Goal: Find specific page/section: Find specific page/section

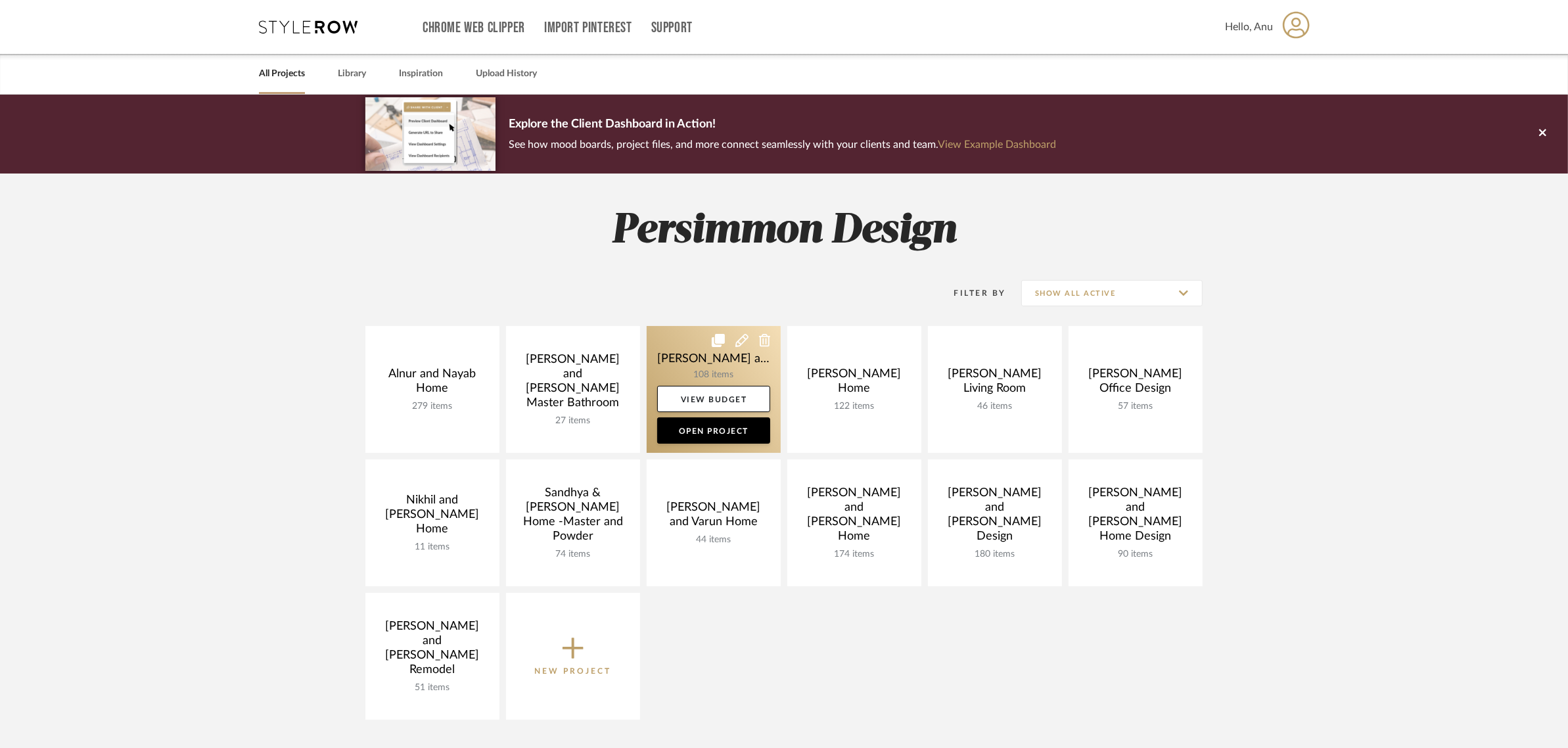
click at [715, 346] on icon at bounding box center [719, 341] width 13 height 13
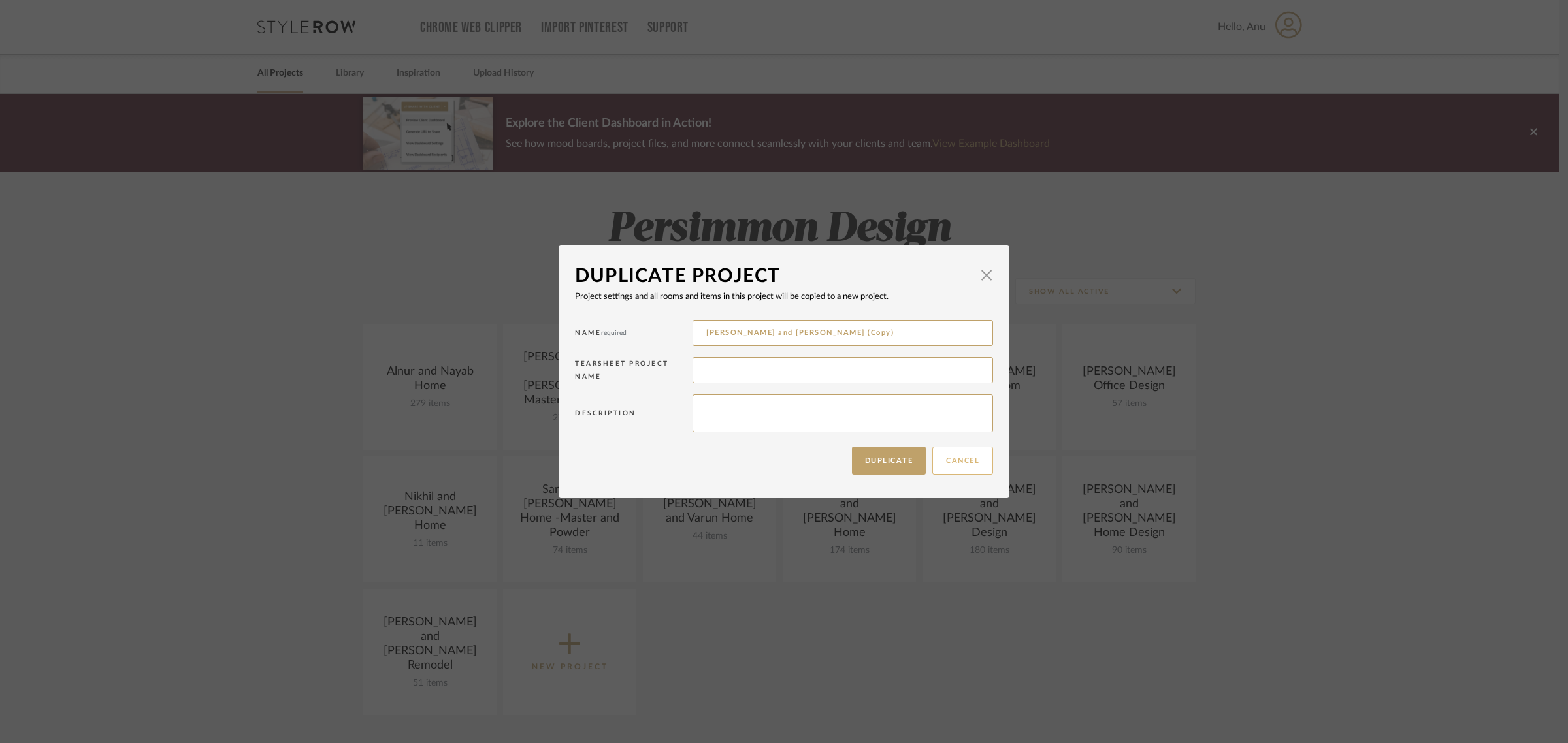
click at [965, 460] on button "Cancel" at bounding box center [963, 461] width 61 height 28
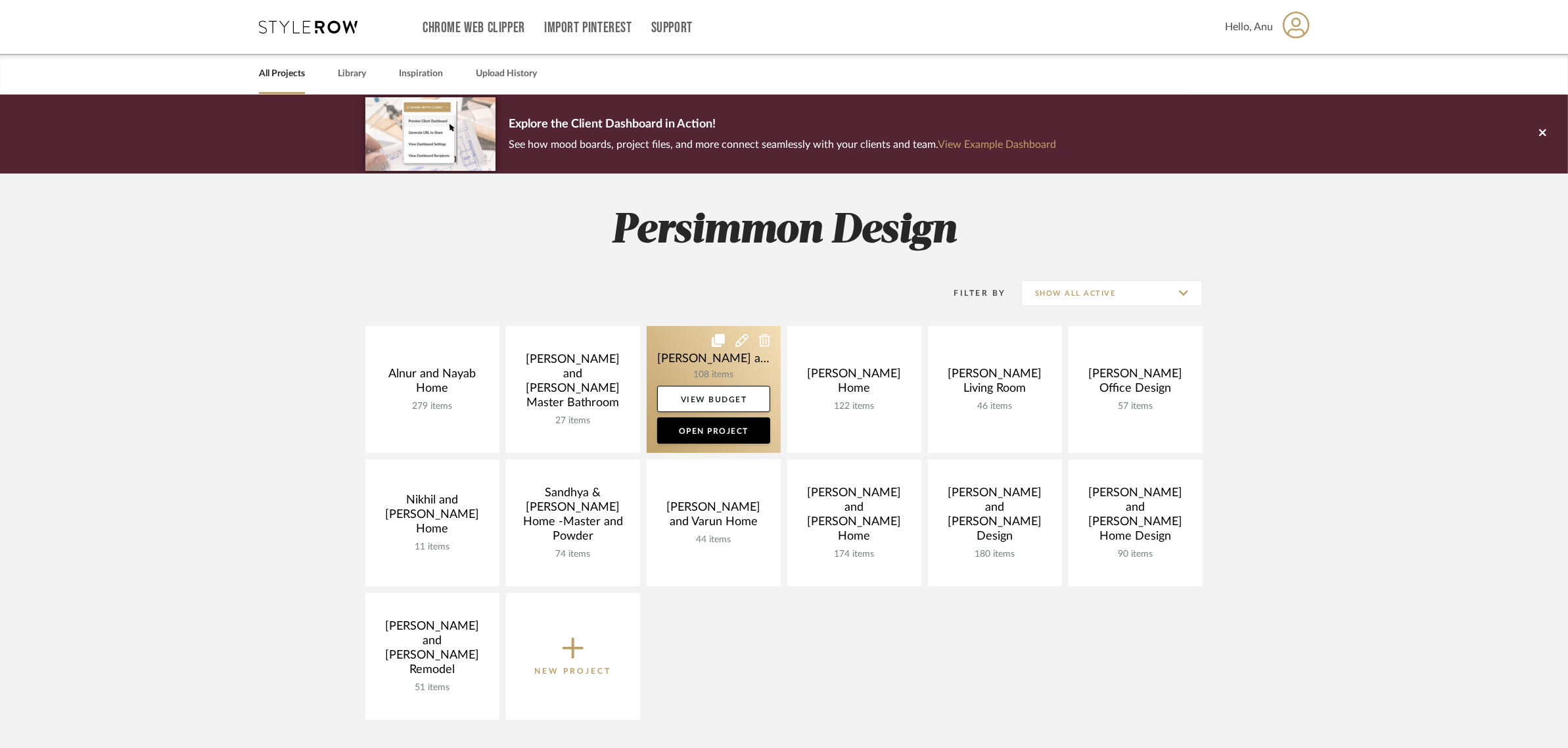
click at [676, 363] on link at bounding box center [714, 390] width 134 height 127
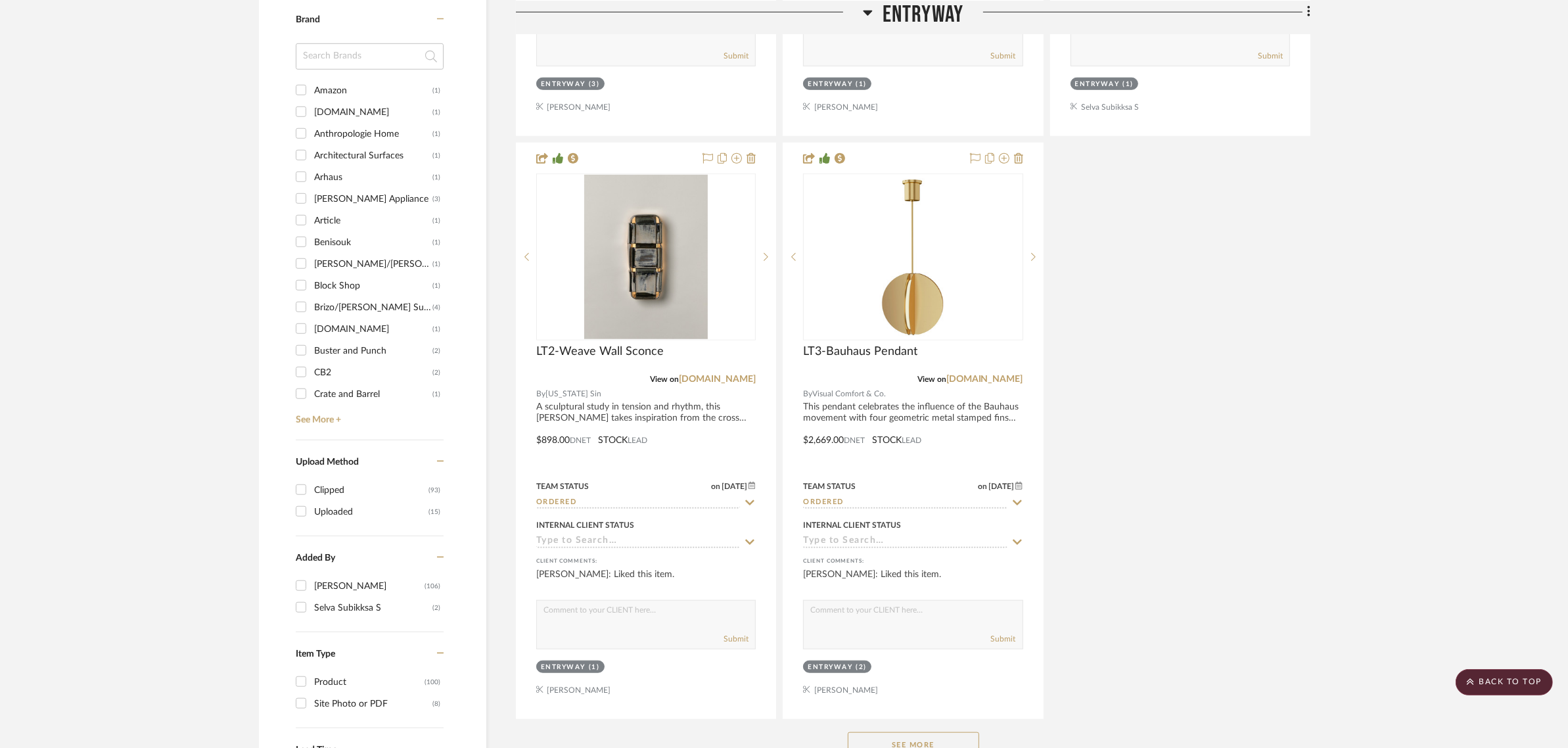
scroll to position [1480, 0]
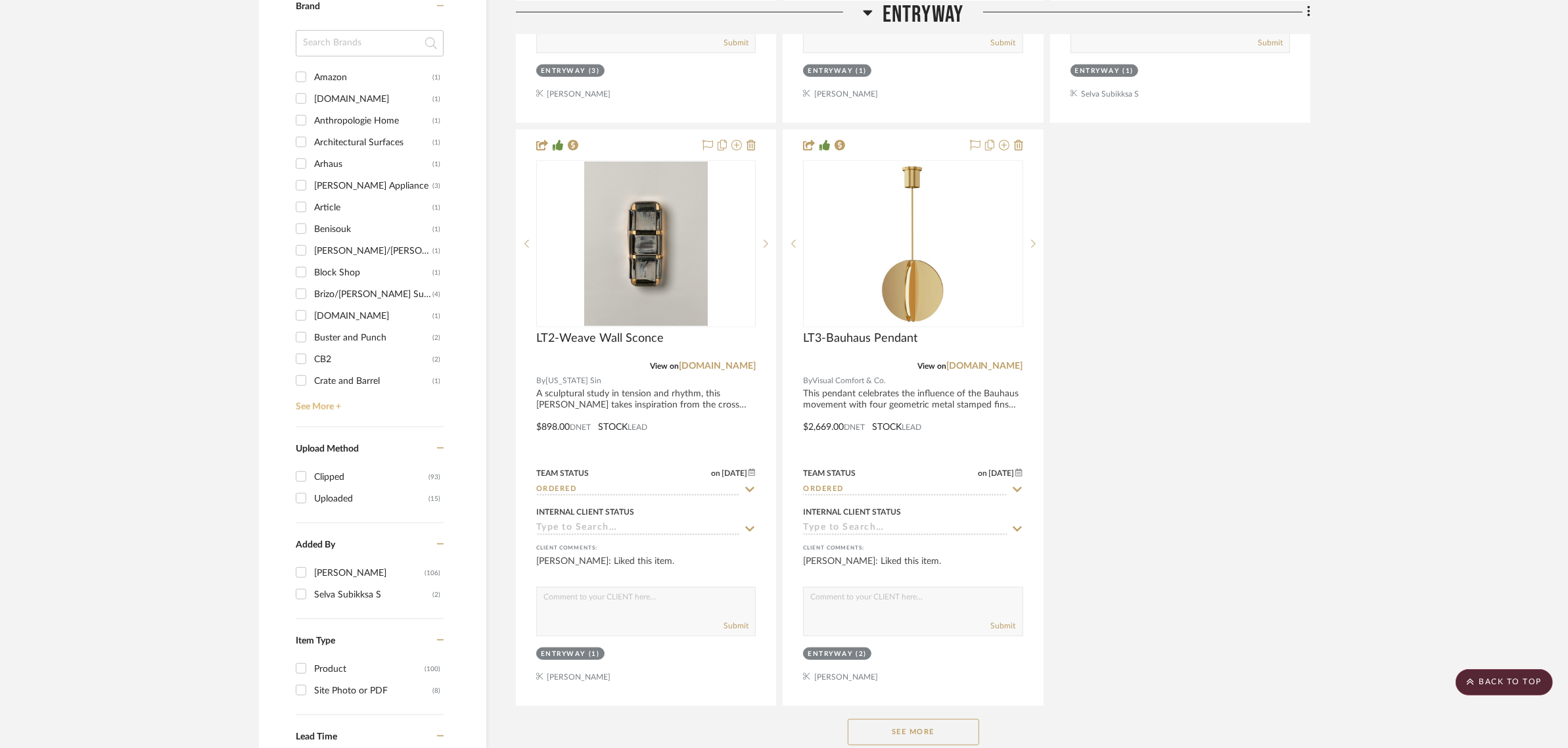
click at [308, 392] on link "See More +" at bounding box center [368, 402] width 151 height 21
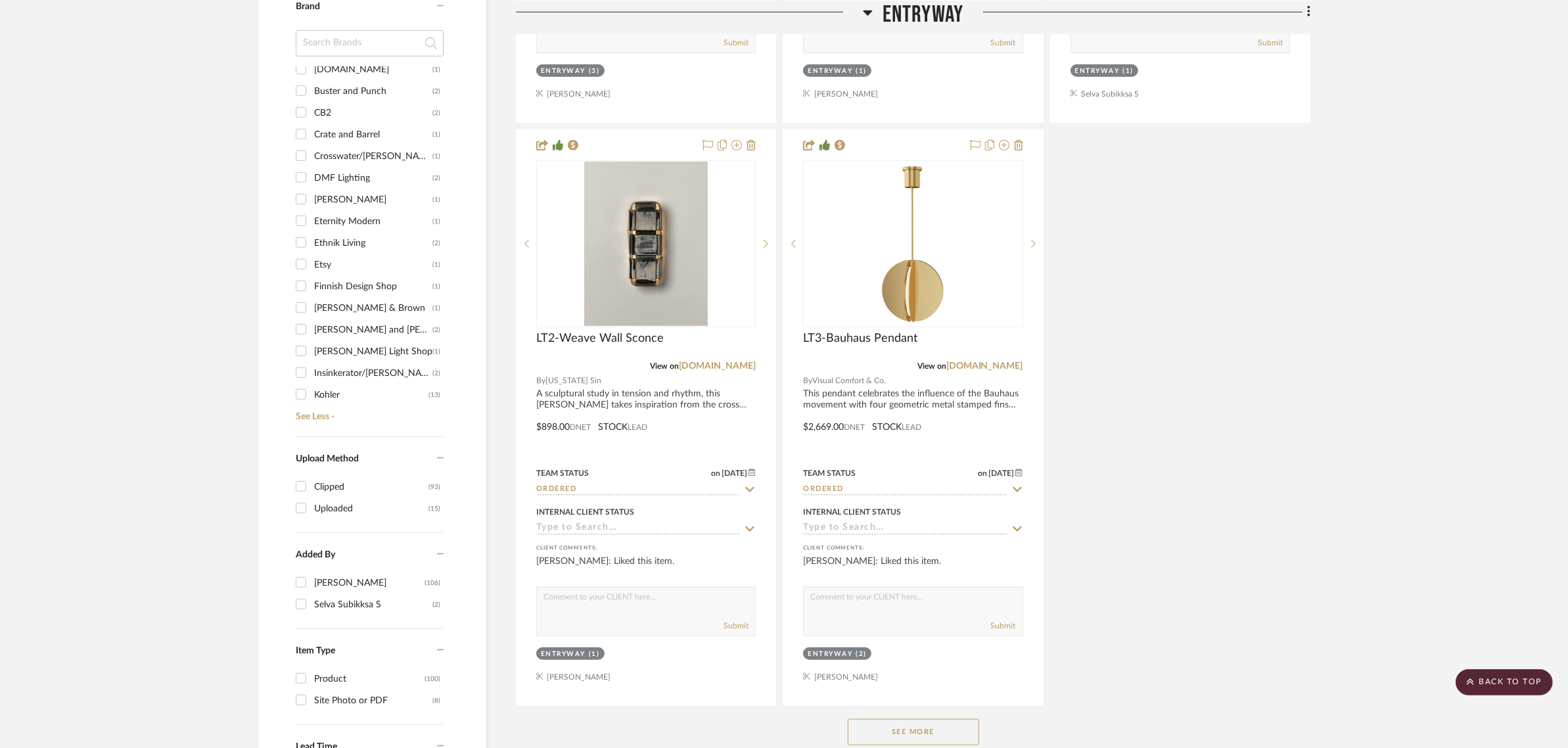
click at [337, 233] on div "Ethnik Living" at bounding box center [373, 243] width 118 height 21
click at [311, 232] on input "Ethnik Living (2)" at bounding box center [301, 242] width 21 height 21
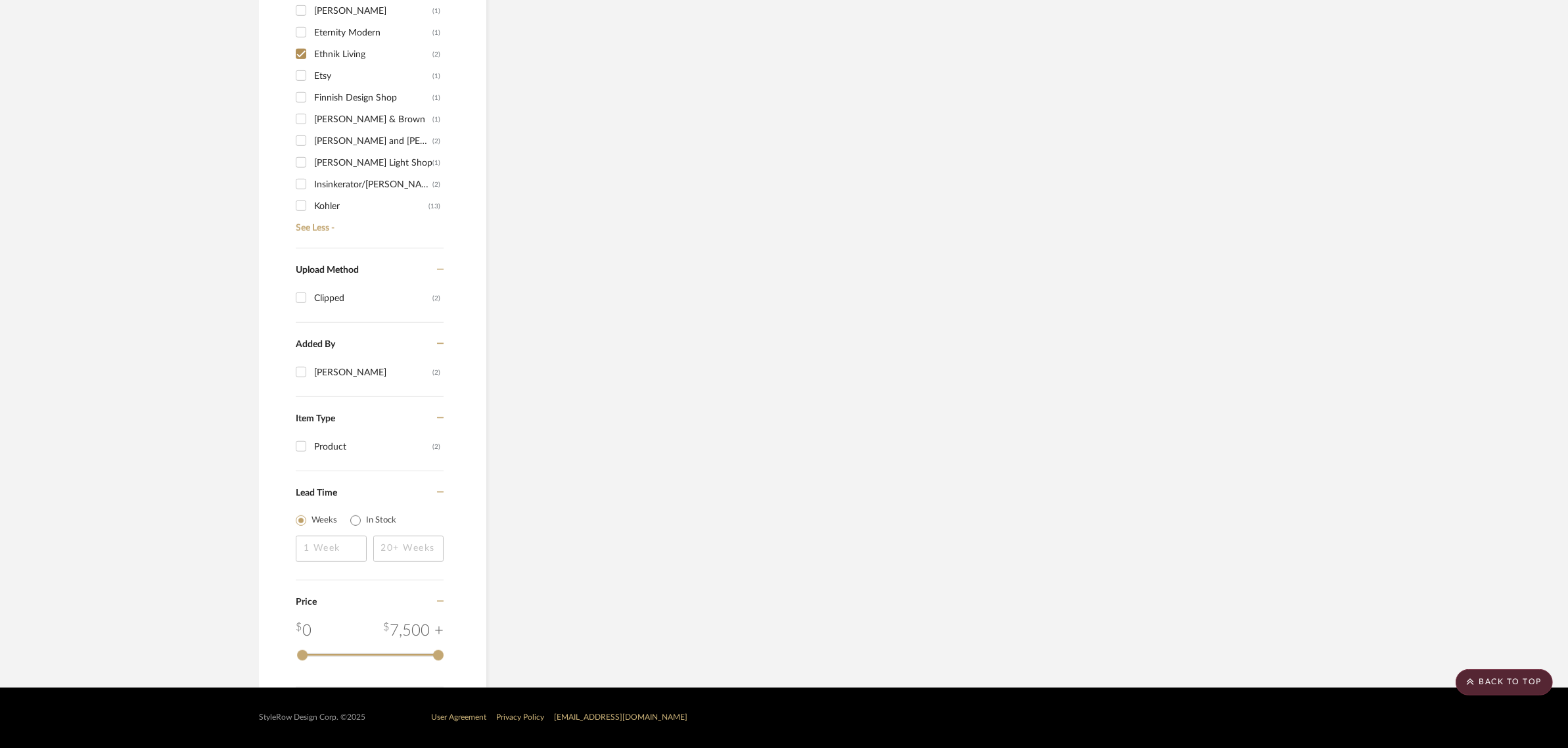
scroll to position [1034, 0]
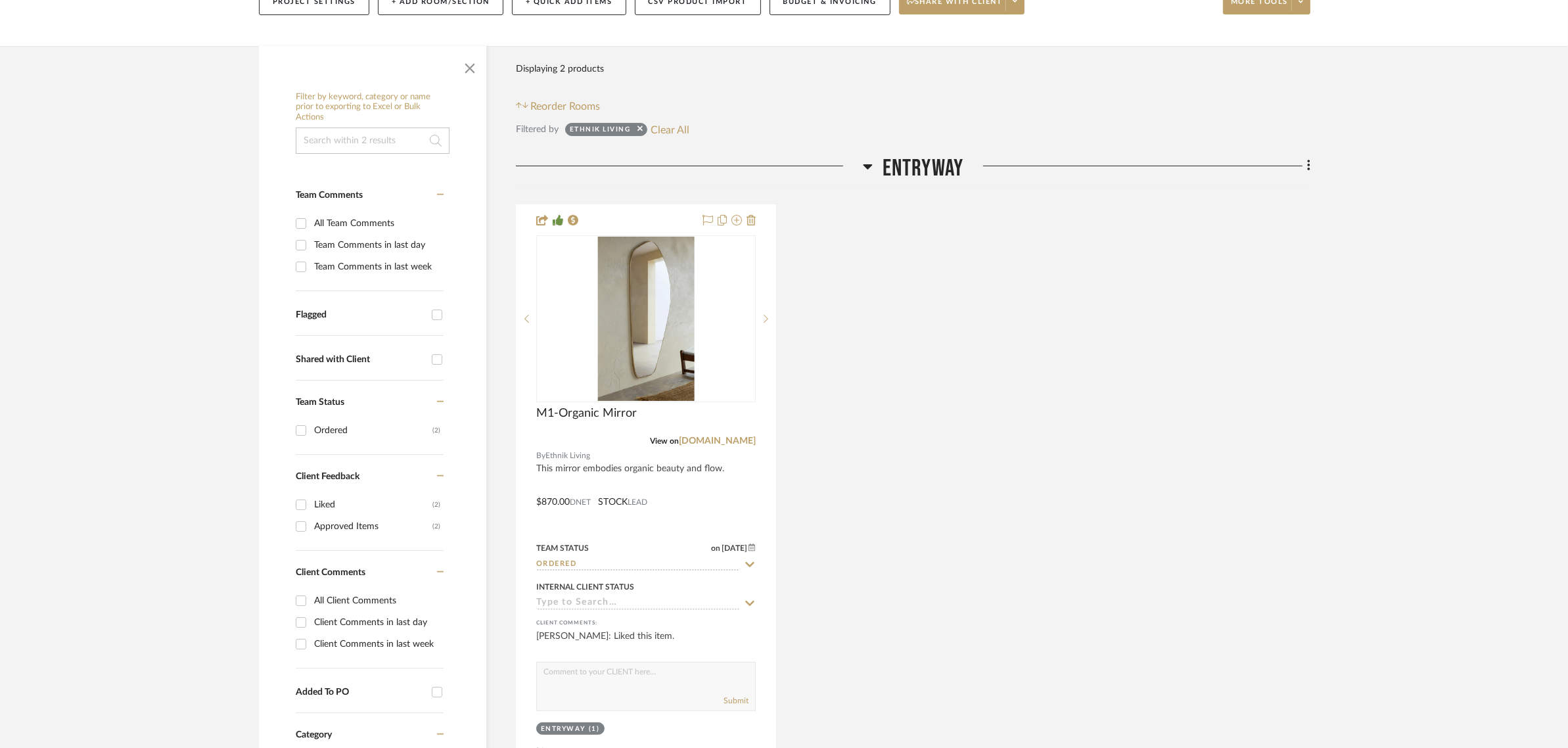
scroll to position [623, 0]
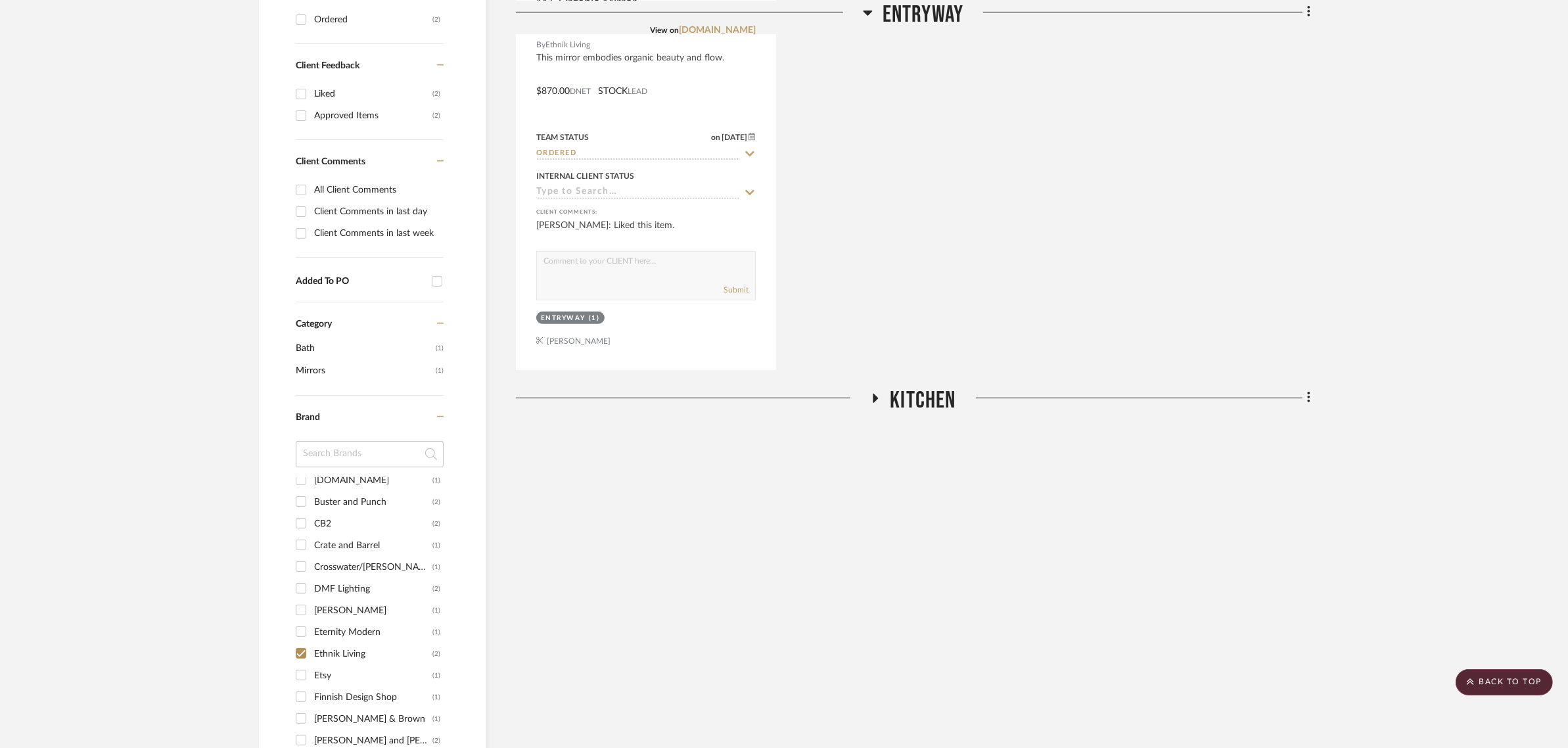
click at [874, 394] on icon at bounding box center [876, 398] width 5 height 9
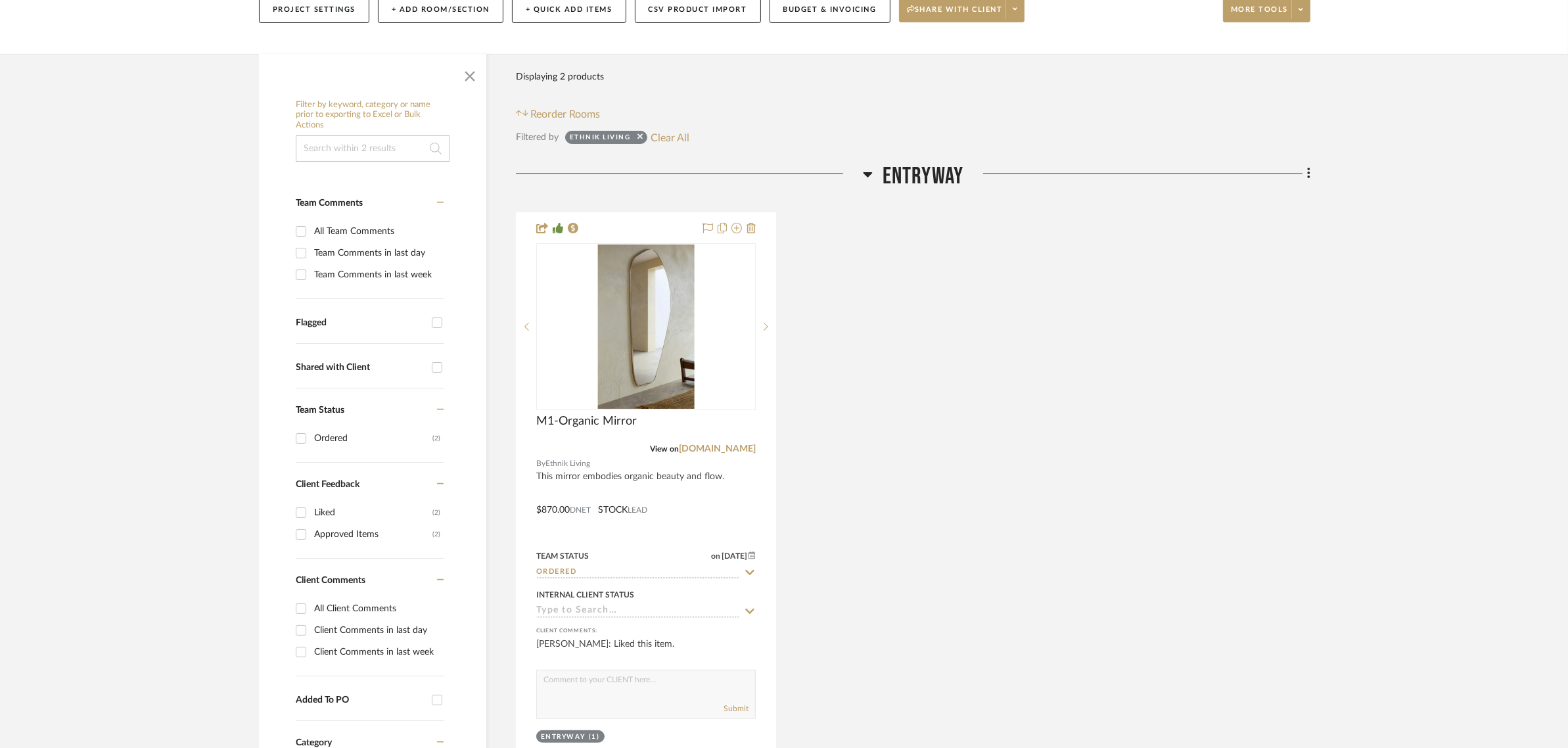
scroll to position [615, 0]
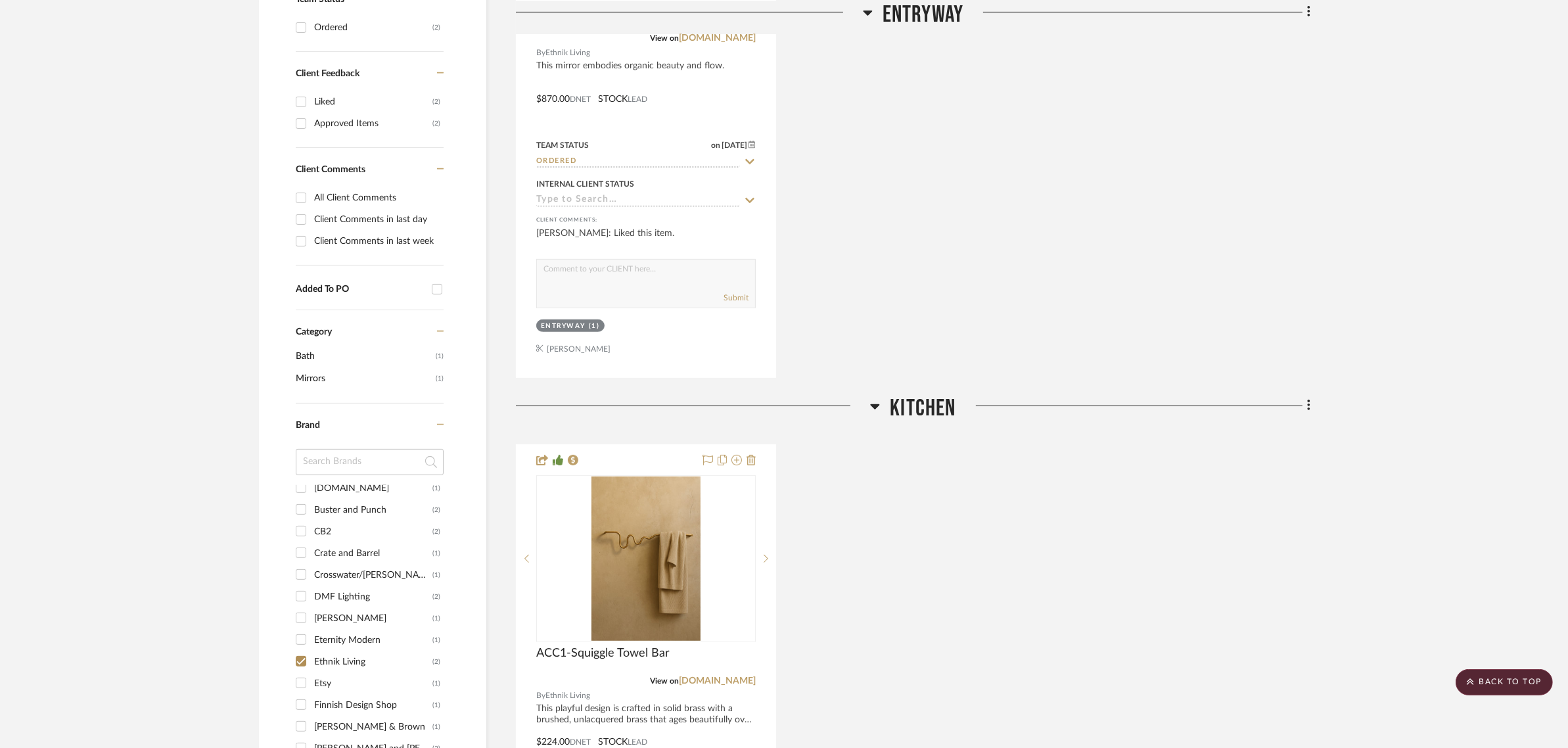
click at [1282, 125] on div "M1-Organic Mirror View on [DOMAIN_NAME] By Ethnik Living This mirror embodies o…" at bounding box center [913, 90] width 795 height 577
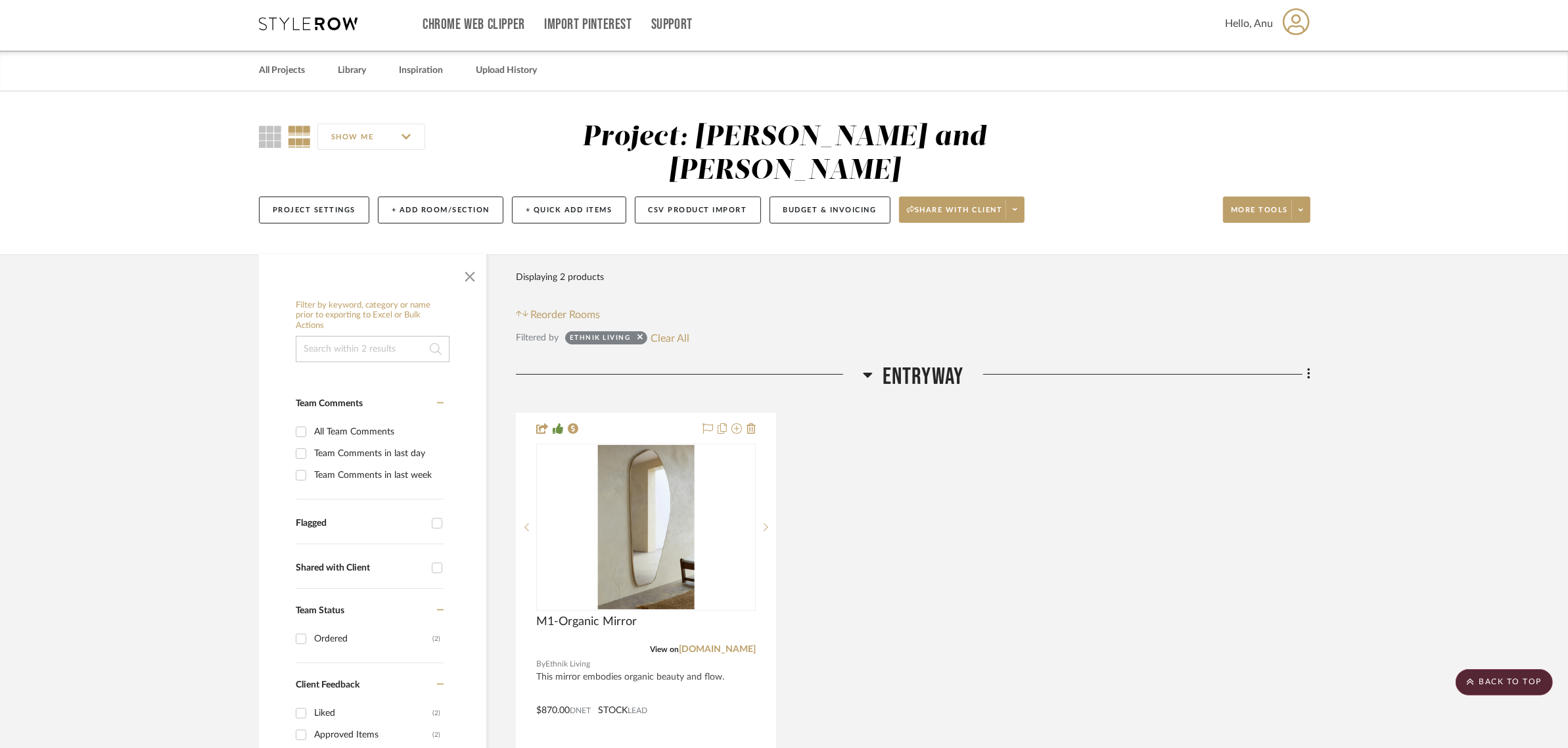
scroll to position [0, 0]
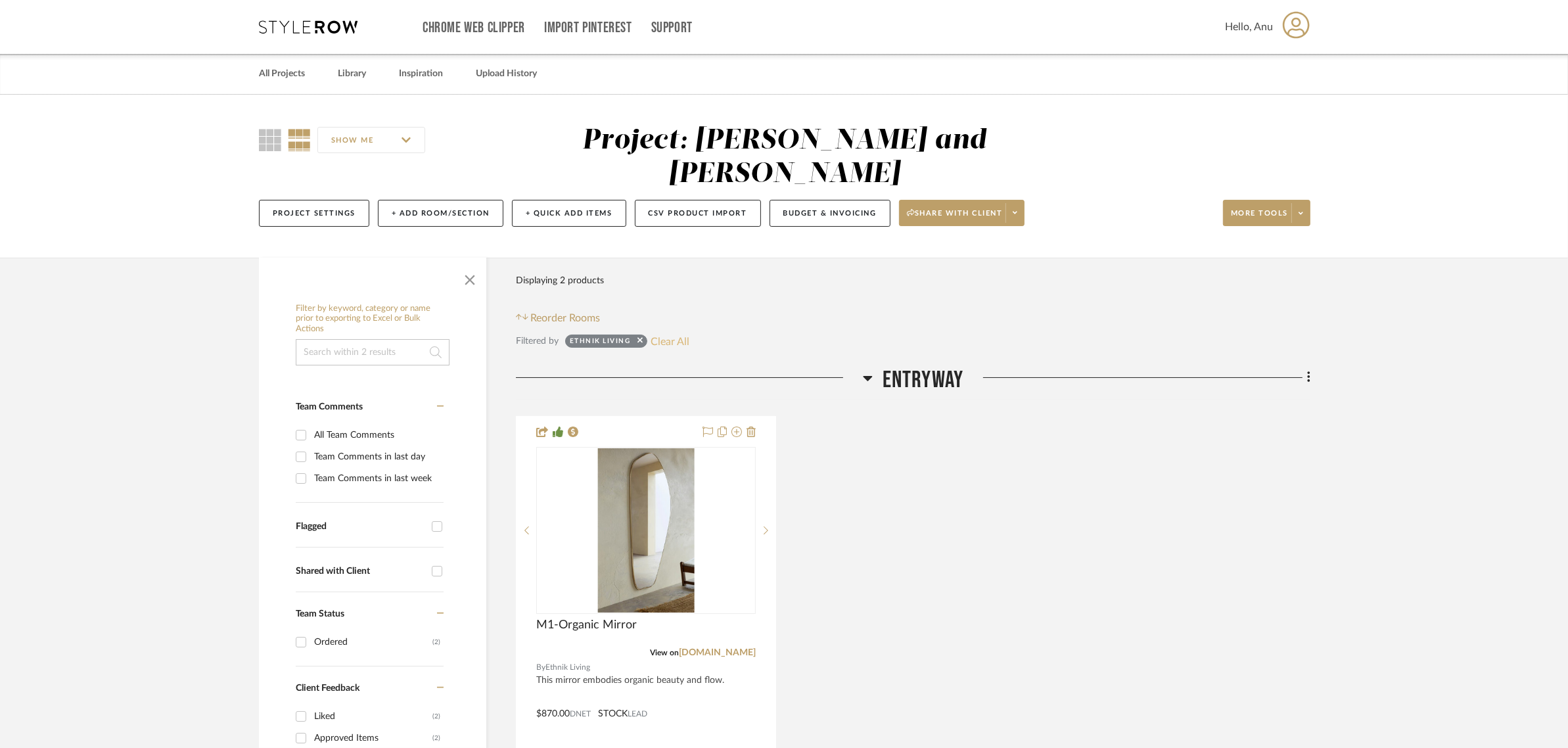
click at [675, 333] on button "Clear All" at bounding box center [670, 341] width 39 height 17
checkbox input "false"
